Goal: Register for event/course

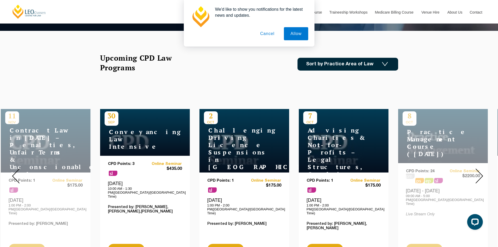
click at [386, 66] on img at bounding box center [385, 64] width 6 height 4
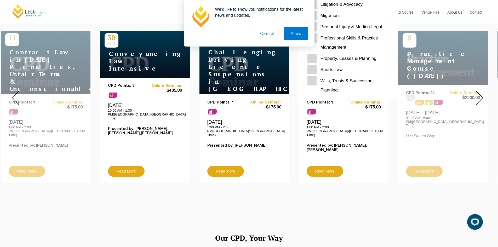
scroll to position [209, 0]
click at [314, 80] on Planning "Wills, Trusts & Succession Planning" at bounding box center [348, 85] width 81 height 18
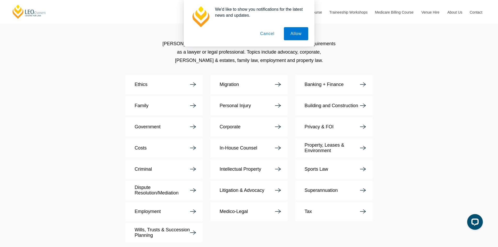
scroll to position [811, 0]
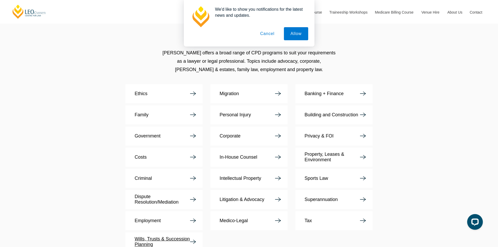
click at [173, 236] on p "Wills, Trusts & Succession Planning" at bounding box center [162, 241] width 55 height 11
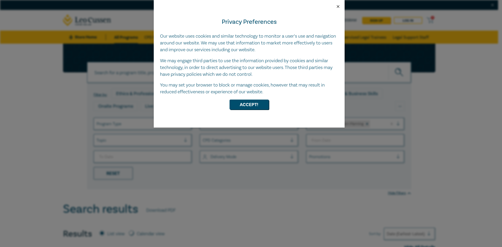
click at [339, 7] on button "Close" at bounding box center [338, 6] width 5 height 5
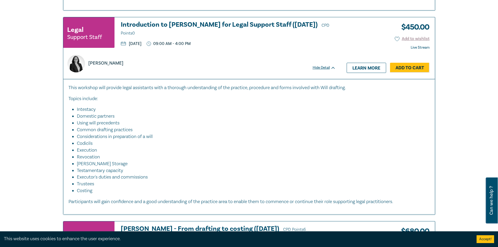
scroll to position [392, 0]
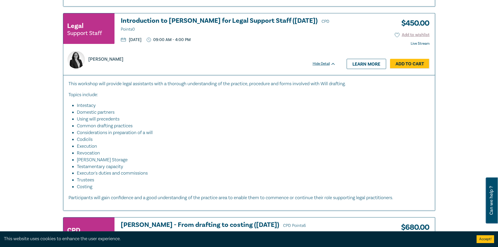
drag, startPoint x: 83, startPoint y: 86, endPoint x: 402, endPoint y: 204, distance: 339.8
click at [402, 204] on div "This workshop will provide legal assistants with a thorough understanding of th…" at bounding box center [249, 143] width 372 height 136
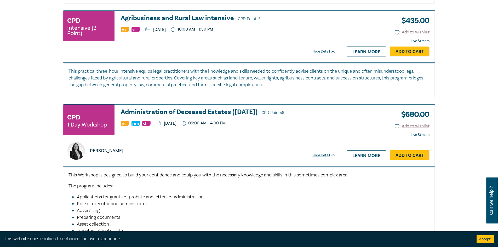
scroll to position [1774, 0]
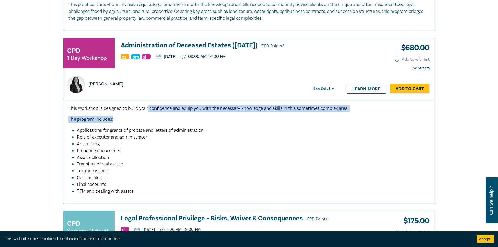
click at [150, 111] on div "This Workshop is designed to build your confidence and equip you with the neces…" at bounding box center [250, 150] width 362 height 90
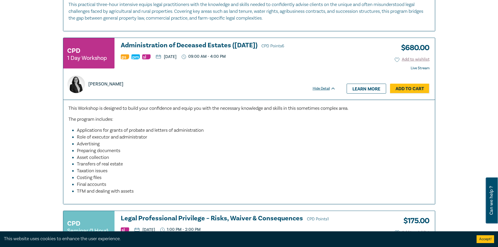
click at [206, 83] on div "[PERSON_NAME]" at bounding box center [199, 85] width 270 height 18
click at [362, 87] on link "Learn more" at bounding box center [367, 89] width 40 height 10
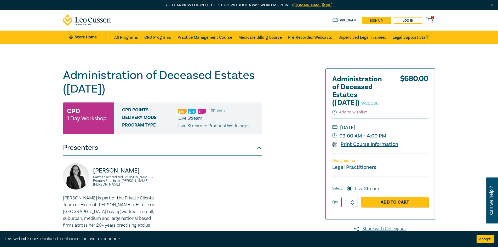
click at [359, 144] on link "Print Course Information" at bounding box center [365, 144] width 66 height 7
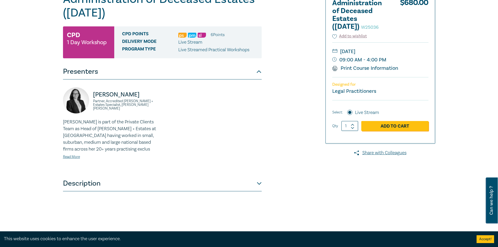
scroll to position [78, 0]
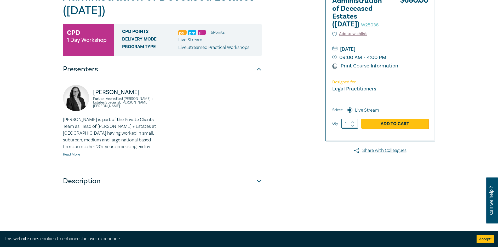
click at [260, 181] on button "Description" at bounding box center [162, 181] width 199 height 16
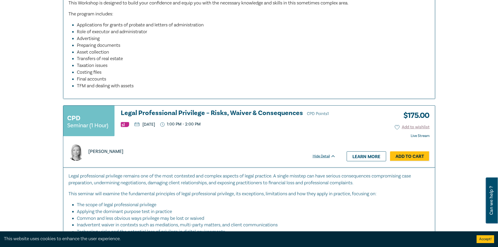
scroll to position [1878, 0]
